Goal: Transaction & Acquisition: Book appointment/travel/reservation

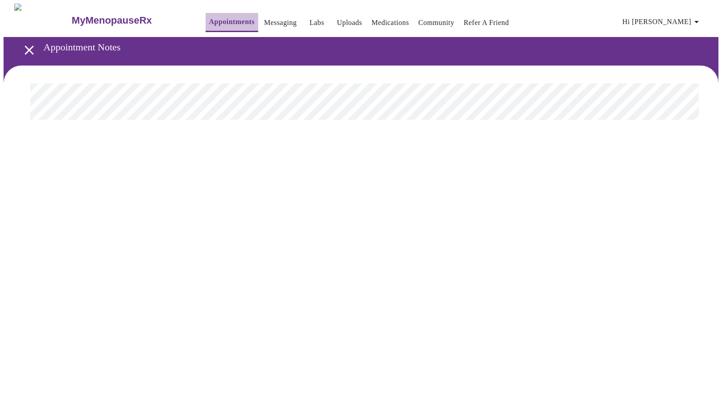
click at [213, 21] on link "Appointments" at bounding box center [231, 22] width 45 height 12
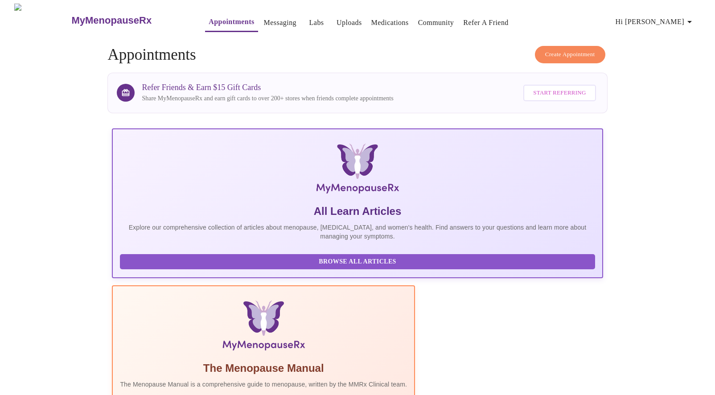
click at [565, 49] on span "Create Appointment" at bounding box center [570, 54] width 50 height 10
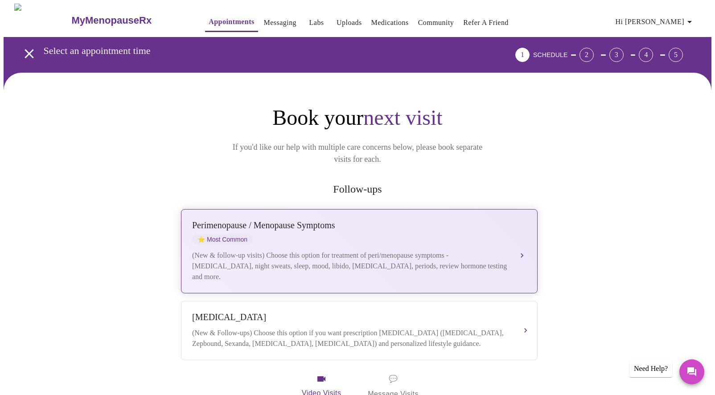
scroll to position [2, 0]
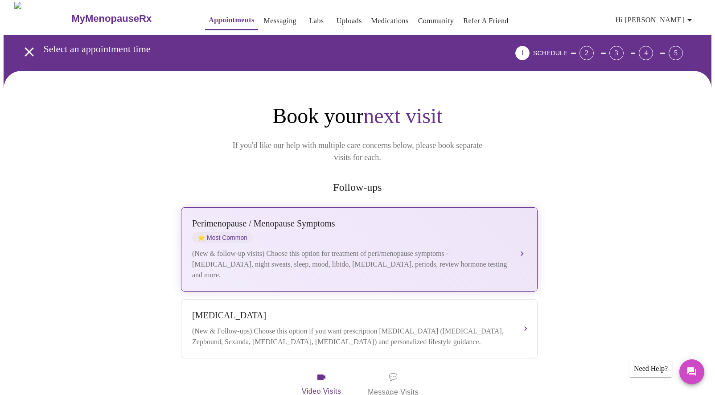
click at [355, 231] on div "[MEDICAL_DATA] / Menopause Symptoms ⭐ Most Common (New & follow-up visits) Choo…" at bounding box center [359, 249] width 334 height 62
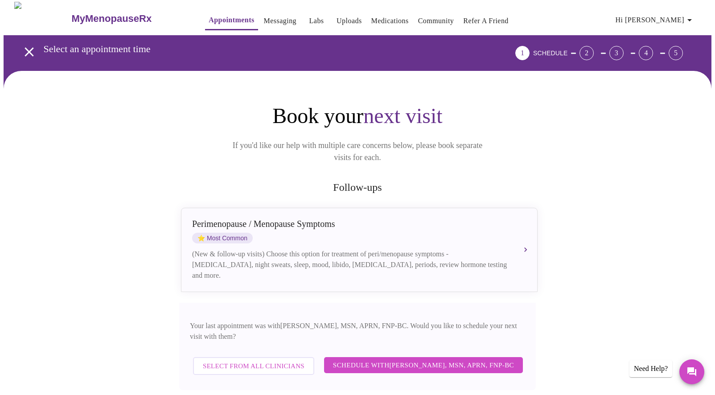
click at [408, 359] on span "Schedule with [PERSON_NAME], MSN, APRN, FNP-BC" at bounding box center [423, 365] width 181 height 12
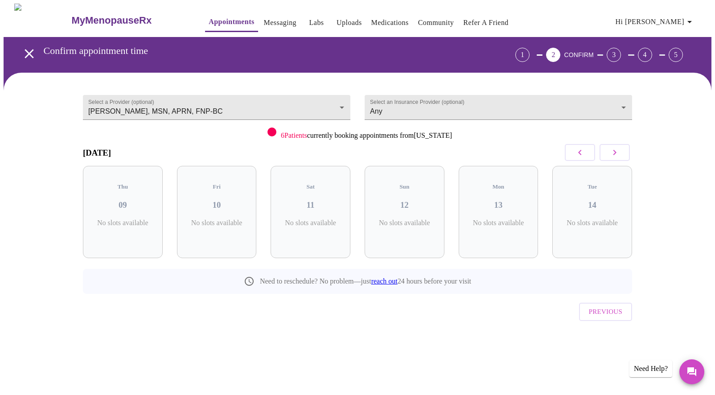
scroll to position [0, 0]
click at [622, 148] on icon "button" at bounding box center [618, 152] width 11 height 11
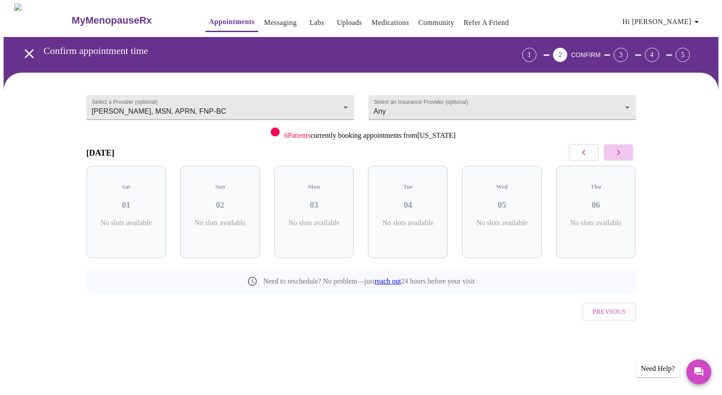
click at [622, 148] on icon "button" at bounding box center [618, 152] width 11 height 11
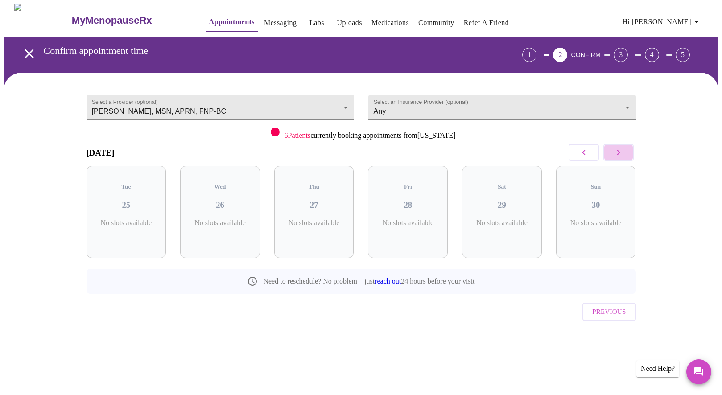
click at [622, 148] on icon "button" at bounding box center [618, 152] width 11 height 11
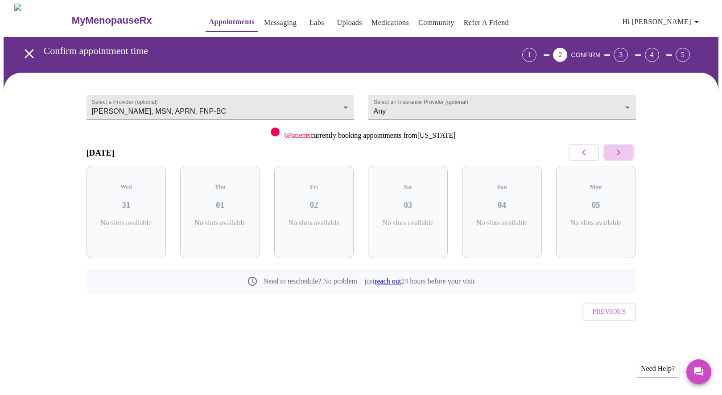
click at [622, 148] on icon "button" at bounding box center [618, 152] width 11 height 11
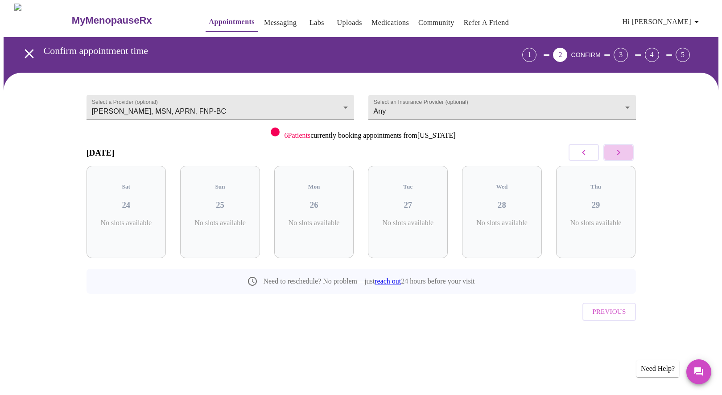
click at [622, 148] on icon "button" at bounding box center [618, 152] width 11 height 11
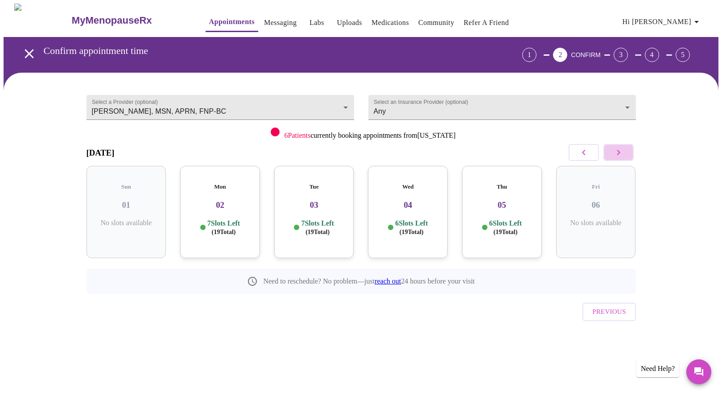
click at [622, 148] on icon "button" at bounding box center [618, 152] width 11 height 11
click at [500, 200] on h3 "17" at bounding box center [502, 205] width 66 height 10
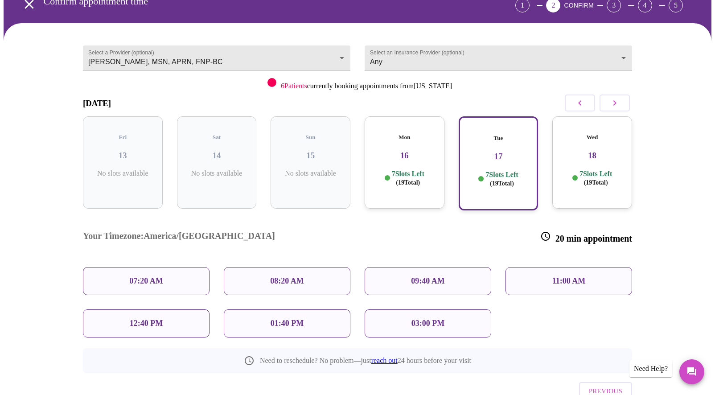
scroll to position [61, 0]
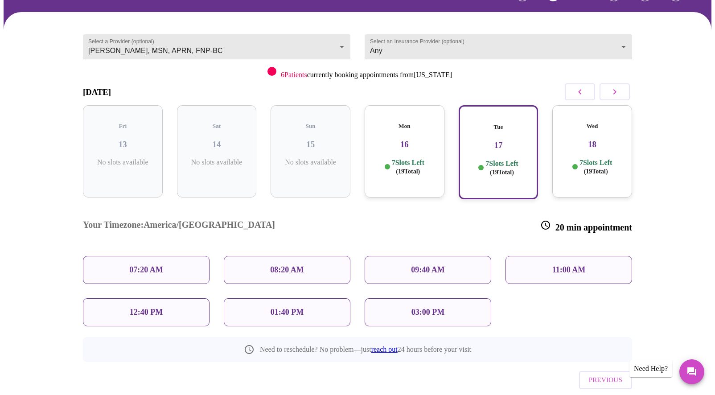
click at [439, 265] on p "09:40 AM" at bounding box center [428, 269] width 34 height 9
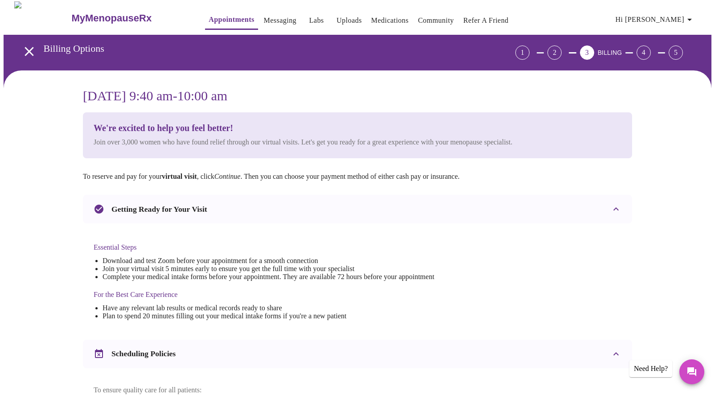
scroll to position [251, 0]
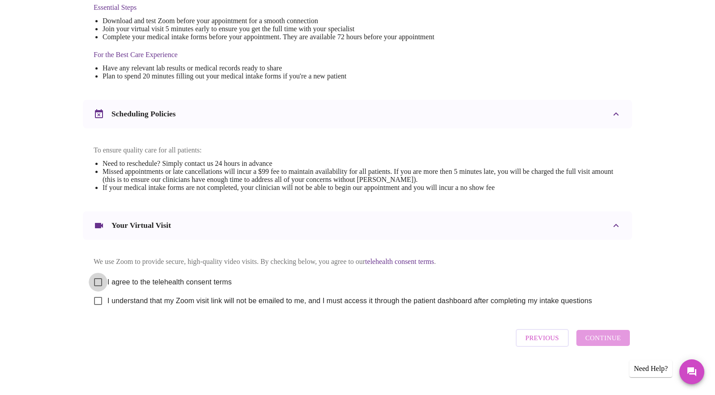
click at [99, 276] on input "I agree to the telehealth consent terms" at bounding box center [98, 282] width 19 height 19
checkbox input "true"
click at [103, 303] on input "I understand that my Zoom visit link will not be emailed to me, and I must acce…" at bounding box center [98, 300] width 19 height 19
checkbox input "true"
click at [602, 344] on span "Continue" at bounding box center [603, 338] width 36 height 12
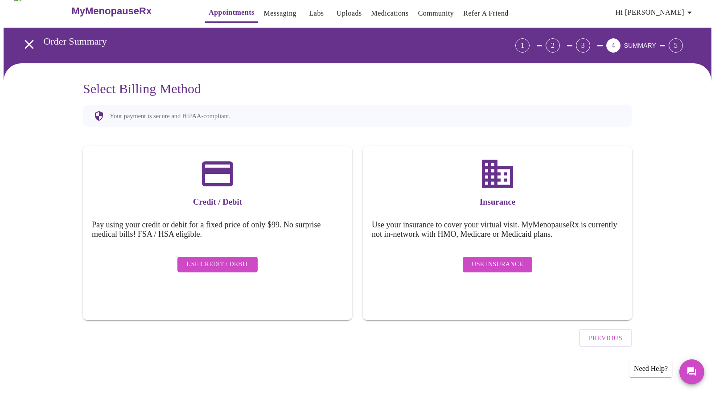
scroll to position [0, 0]
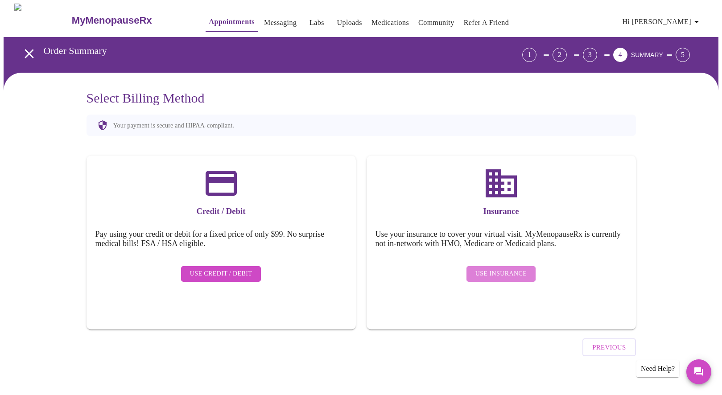
click at [501, 266] on button "Use Insurance" at bounding box center [500, 274] width 69 height 16
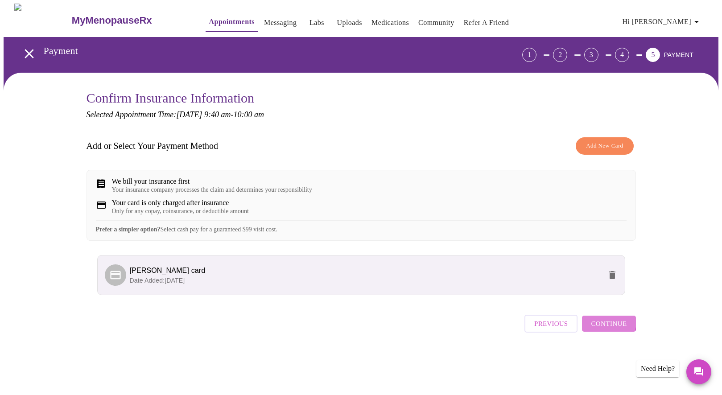
click at [605, 329] on span "Continue" at bounding box center [609, 324] width 36 height 12
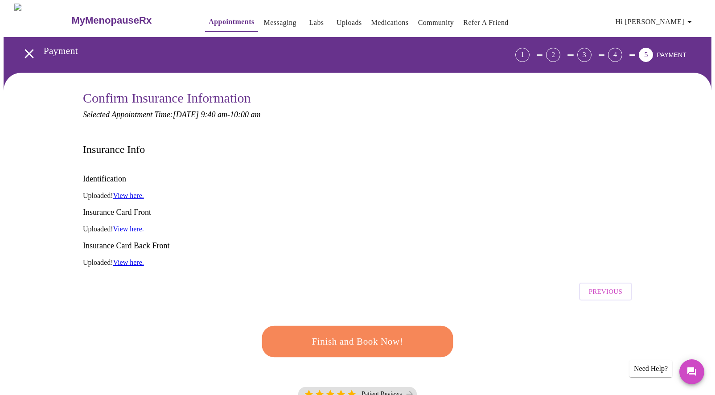
click at [330, 333] on span "Finish and Book Now!" at bounding box center [357, 341] width 165 height 16
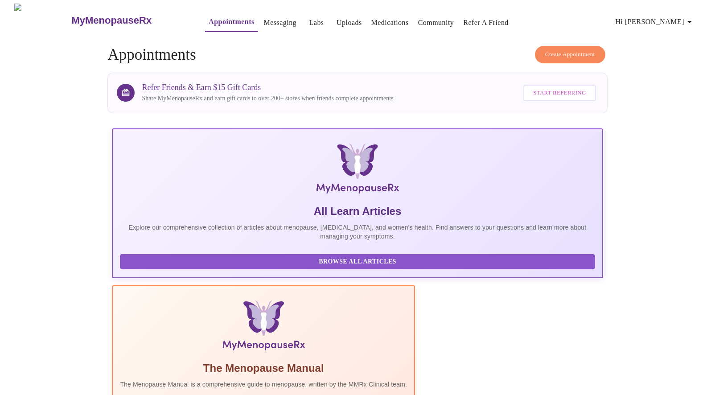
click at [565, 50] on span "Create Appointment" at bounding box center [570, 54] width 50 height 10
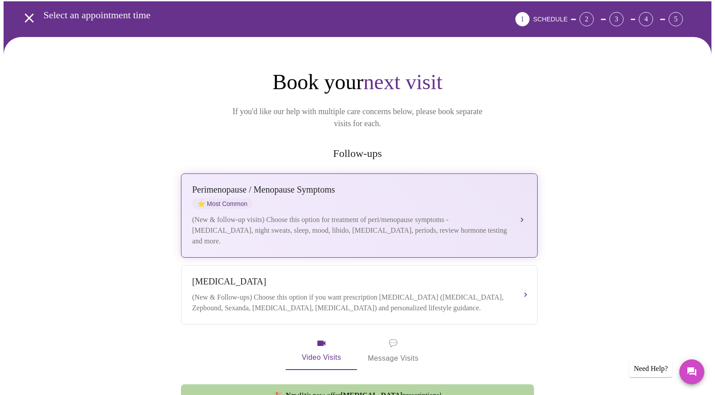
scroll to position [115, 0]
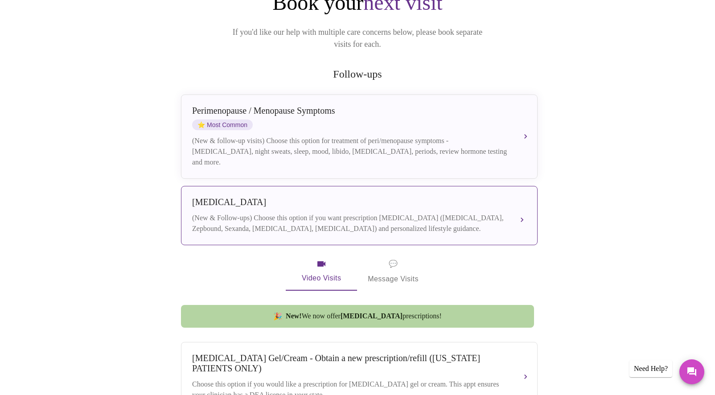
click at [307, 213] on div "(New & Follow-ups) Choose this option if you want prescription [MEDICAL_DATA] (…" at bounding box center [350, 223] width 316 height 21
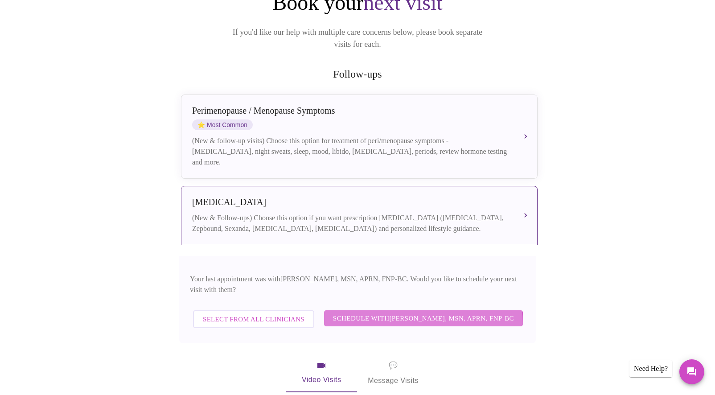
click at [408, 312] on span "Schedule with [PERSON_NAME], MSN, APRN, FNP-BC" at bounding box center [423, 318] width 181 height 12
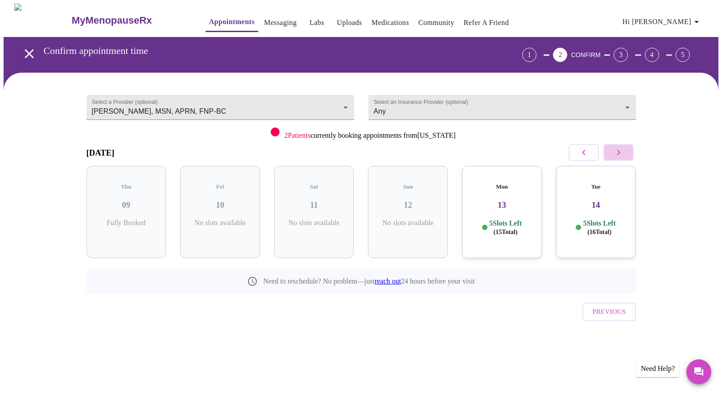
click at [621, 153] on icon "button" at bounding box center [618, 152] width 11 height 11
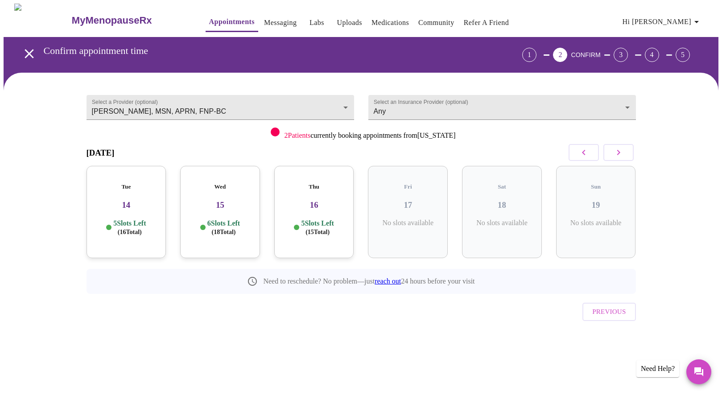
click at [621, 153] on icon "button" at bounding box center [618, 152] width 11 height 11
click at [133, 200] on h3 "20" at bounding box center [127, 205] width 66 height 10
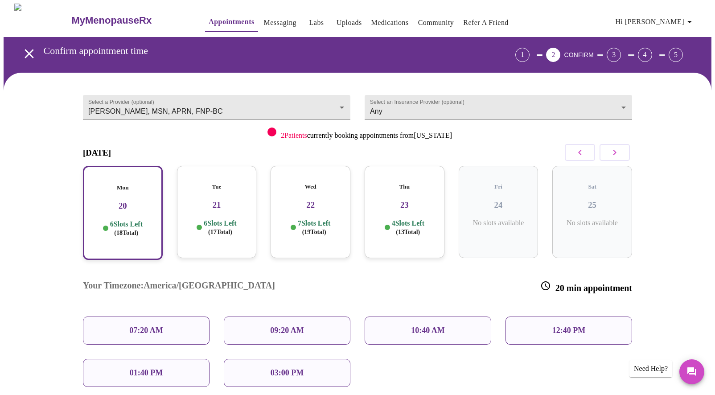
click at [293, 326] on p "09:20 AM" at bounding box center [287, 330] width 34 height 9
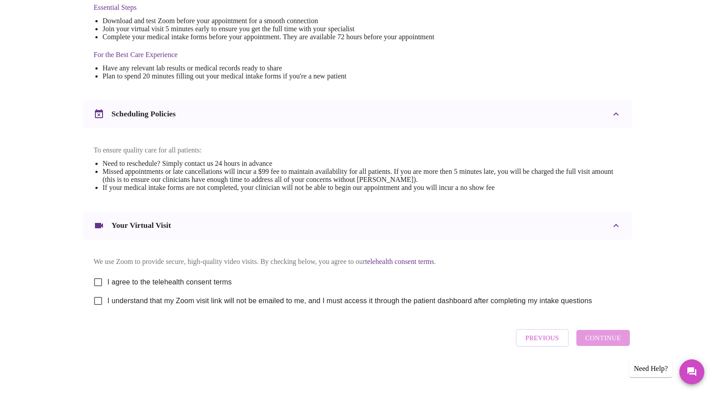
scroll to position [251, 0]
click at [95, 276] on input "I agree to the telehealth consent terms" at bounding box center [98, 282] width 19 height 19
checkbox input "true"
click at [99, 300] on input "I understand that my Zoom visit link will not be emailed to me, and I must acce…" at bounding box center [98, 300] width 19 height 19
checkbox input "true"
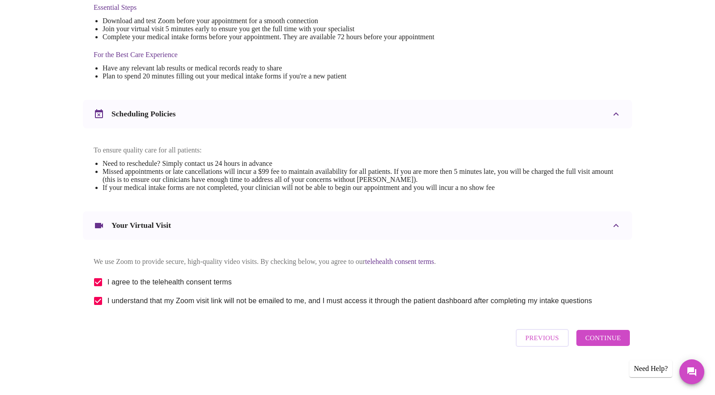
click at [607, 337] on span "Continue" at bounding box center [603, 338] width 36 height 12
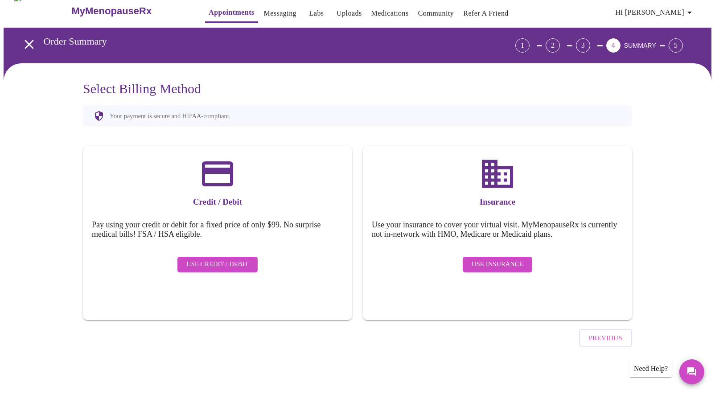
scroll to position [0, 0]
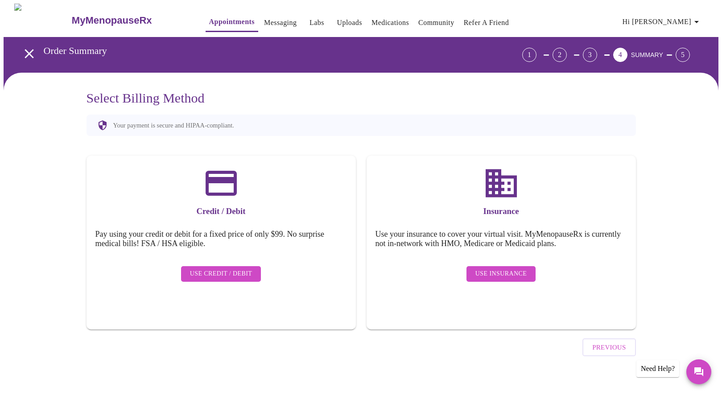
click at [492, 268] on span "Use Insurance" at bounding box center [500, 273] width 51 height 11
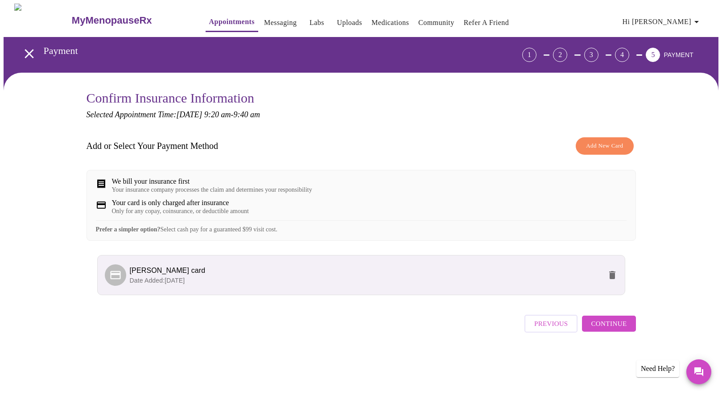
click at [613, 329] on span "Continue" at bounding box center [609, 324] width 36 height 12
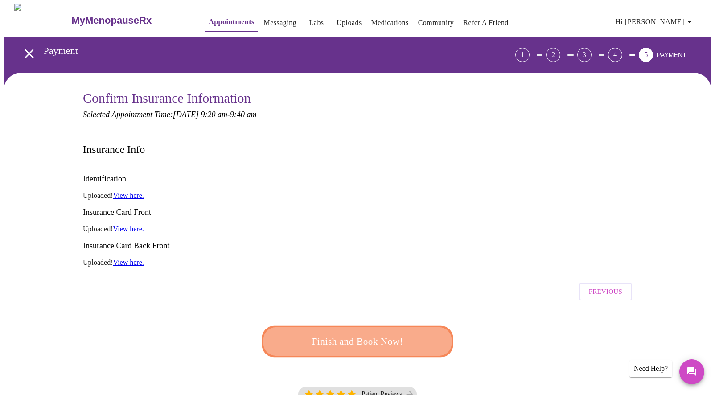
click at [358, 333] on span "Finish and Book Now!" at bounding box center [357, 341] width 165 height 16
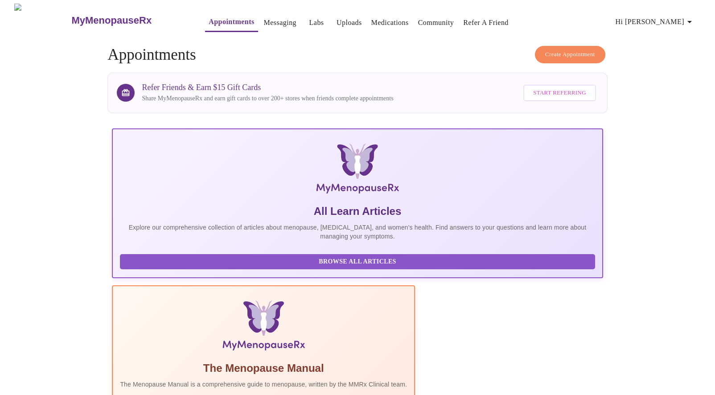
scroll to position [2, 0]
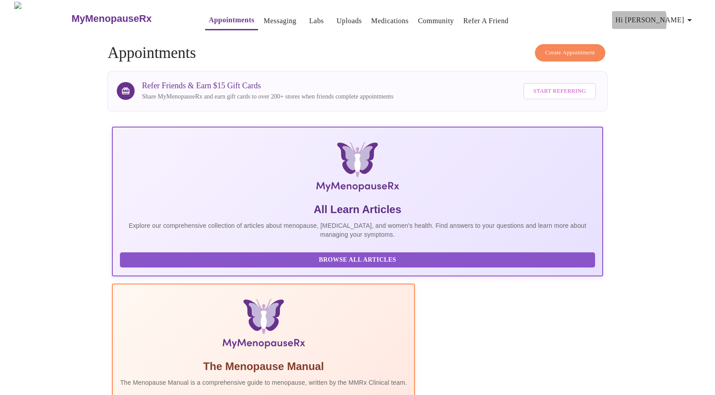
click at [668, 17] on span "Hi [PERSON_NAME]" at bounding box center [654, 20] width 79 height 12
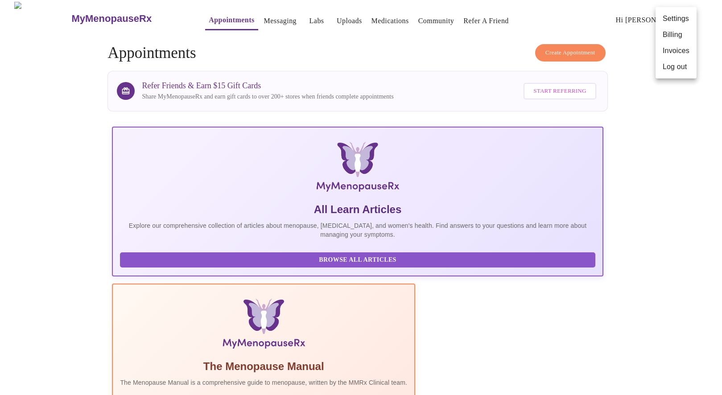
click at [669, 66] on li "Log out" at bounding box center [675, 67] width 41 height 16
